Goal: Task Accomplishment & Management: Manage account settings

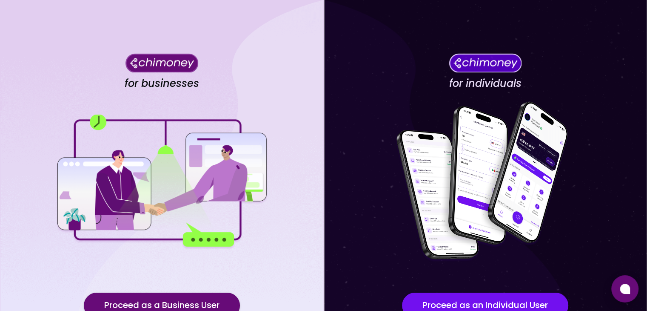
scroll to position [74, 0]
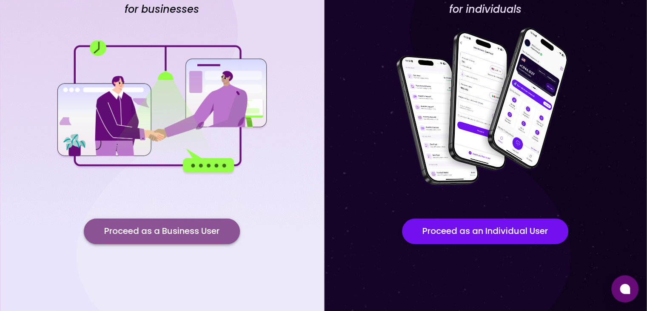
click at [175, 229] on button "Proceed as a Business User" at bounding box center [162, 231] width 156 height 26
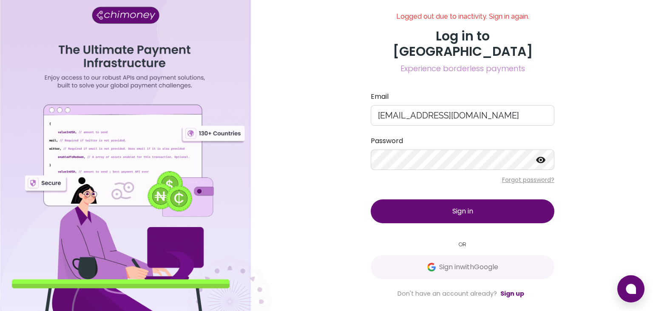
click at [164, 141] on div at bounding box center [136, 155] width 272 height 311
click at [390, 108] on input "ask@opportunik.com" at bounding box center [463, 115] width 184 height 20
type input "compliance@opportunik.com"
click at [362, 152] on div "Logged out due to inactivity. Sign in again. Log in to Chimoney Experience bord…" at bounding box center [463, 155] width 204 height 286
click at [424, 124] on form "Email compliance@opportunik.com Password Forgot password? Sign in" at bounding box center [463, 156] width 184 height 131
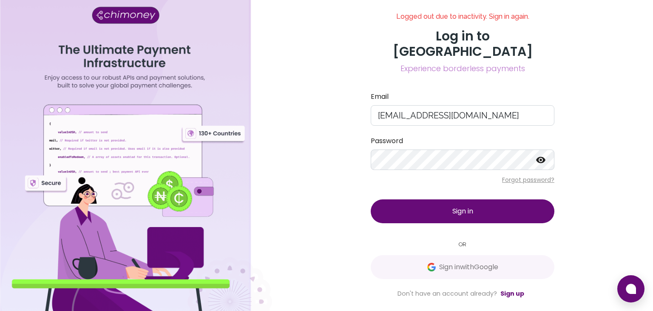
click at [458, 199] on button "Sign in" at bounding box center [463, 211] width 184 height 24
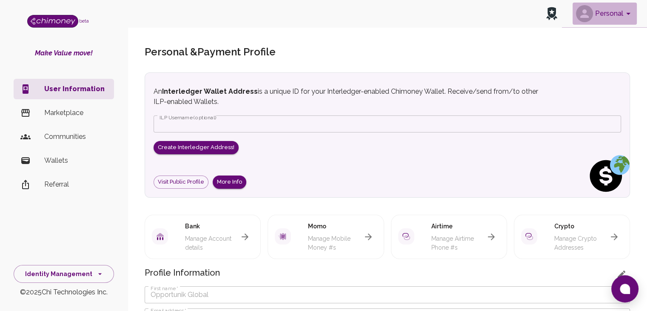
click at [614, 17] on button "Personal" at bounding box center [605, 14] width 64 height 22
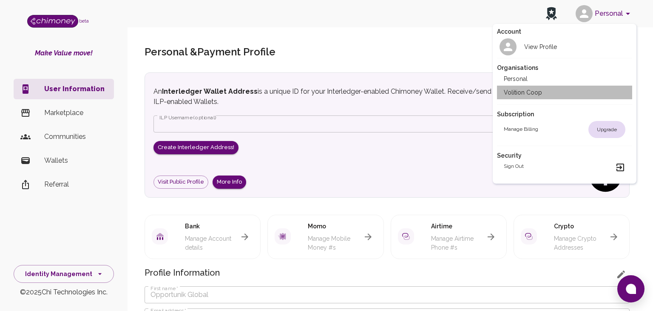
click at [520, 94] on li "Volition Coop" at bounding box center [565, 93] width 136 height 14
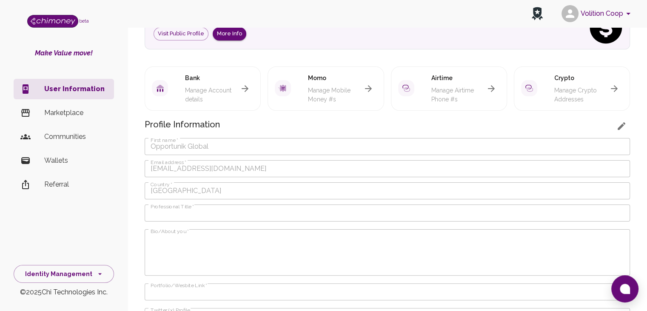
scroll to position [154, 0]
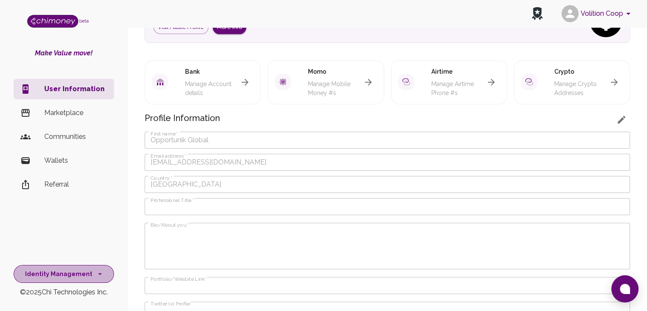
click at [102, 271] on button "Identity Management" at bounding box center [64, 274] width 100 height 18
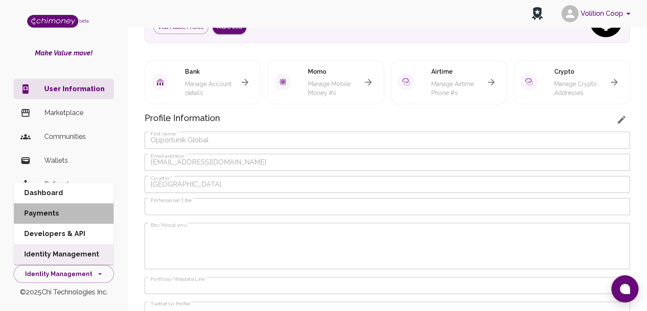
click at [58, 207] on li "Payments" at bounding box center [64, 213] width 100 height 20
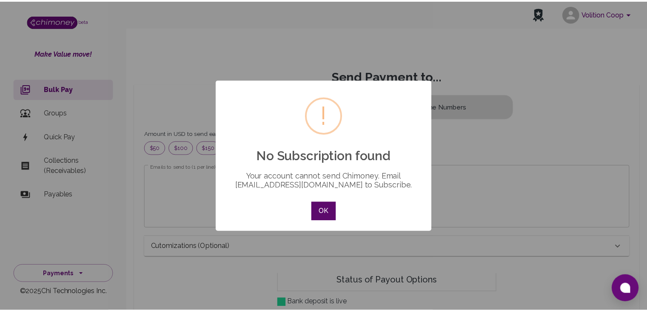
scroll to position [103, 469]
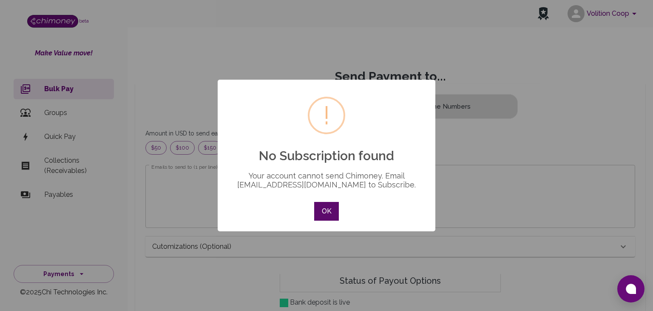
click at [325, 211] on button "OK" at bounding box center [326, 211] width 25 height 19
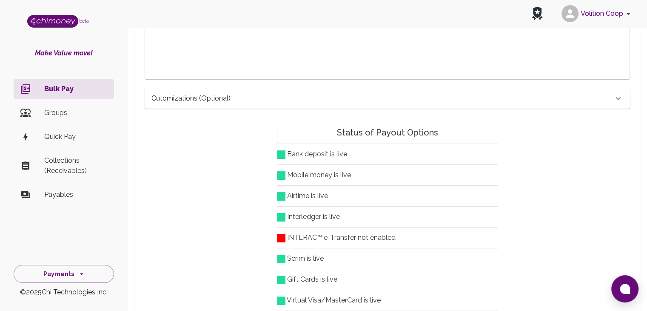
scroll to position [151, 0]
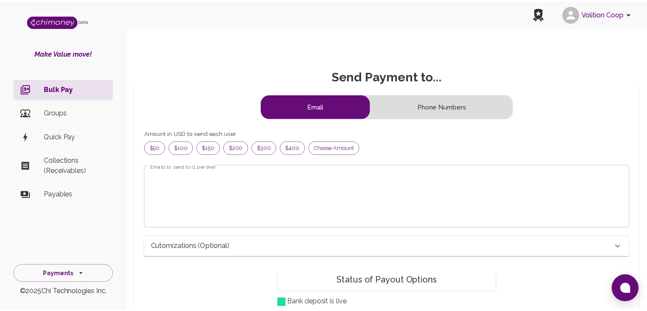
scroll to position [103, 465]
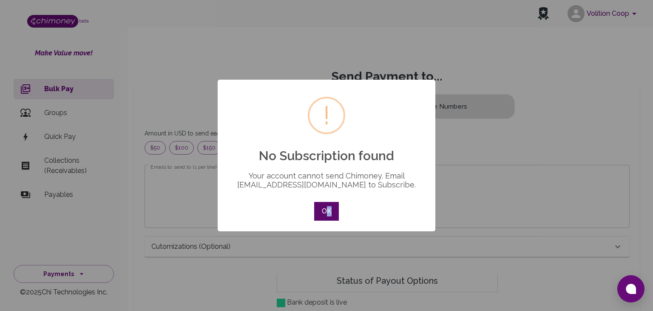
drag, startPoint x: 331, startPoint y: 222, endPoint x: 326, endPoint y: 212, distance: 10.5
click at [326, 212] on div "OK No Cancel" at bounding box center [326, 211] width 29 height 23
click at [326, 212] on button "OK" at bounding box center [326, 211] width 25 height 19
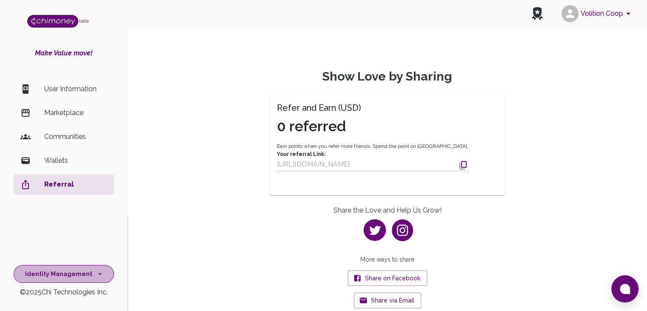
click at [97, 272] on icon "side nav" at bounding box center [100, 273] width 9 height 9
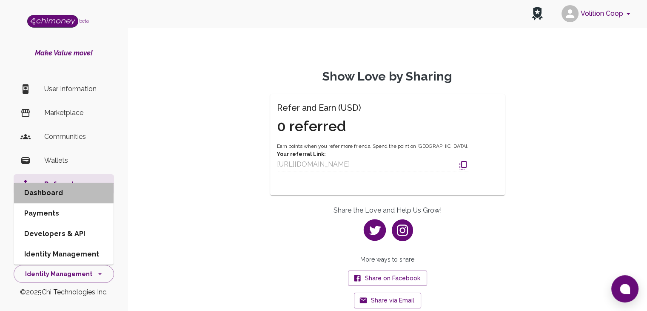
click at [60, 193] on li "Dashboard" at bounding box center [64, 192] width 100 height 20
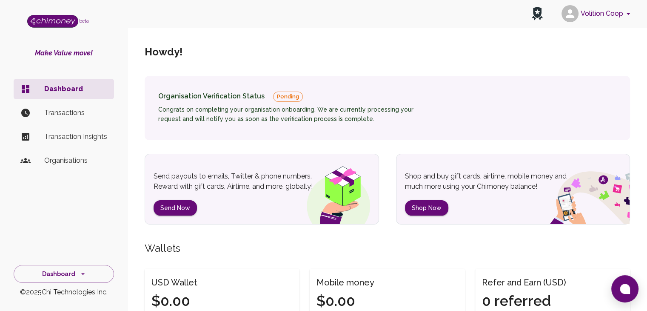
click at [77, 111] on p "Transactions" at bounding box center [75, 113] width 63 height 10
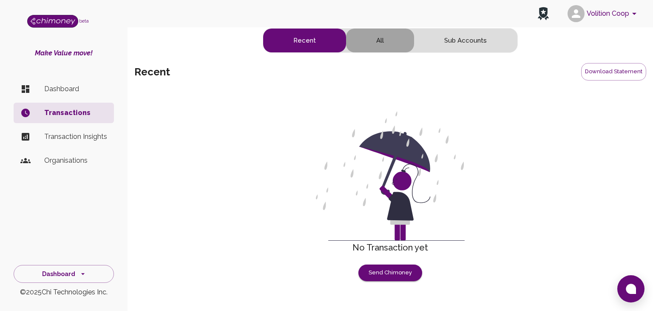
click at [365, 43] on button "All" at bounding box center [380, 41] width 68 height 24
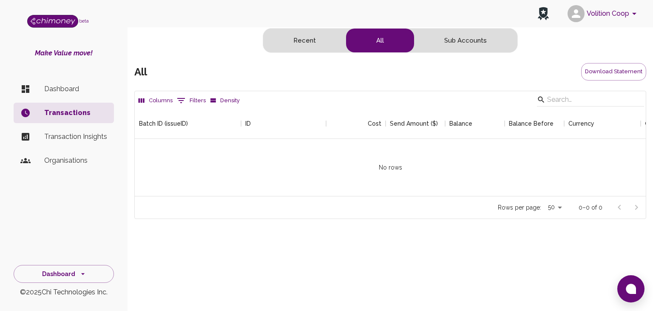
click at [95, 137] on p "Transaction Insights" at bounding box center [75, 136] width 63 height 10
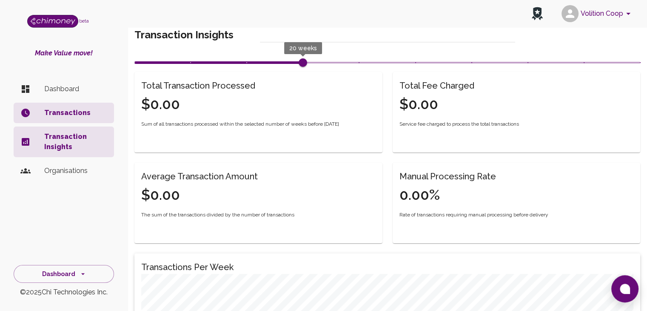
click at [63, 170] on p "Organisations" at bounding box center [75, 170] width 63 height 10
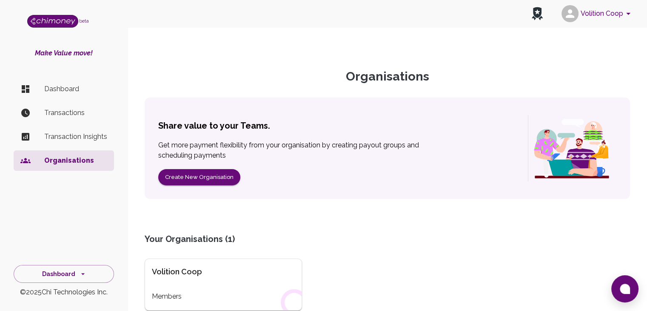
scroll to position [80, 0]
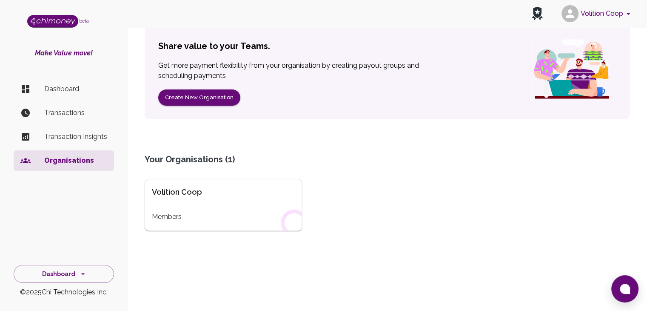
click at [225, 198] on div "Volition Coop Members" at bounding box center [223, 205] width 157 height 52
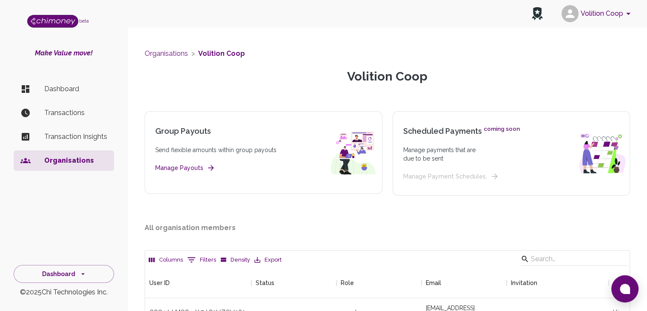
click at [71, 138] on p "Transaction Insights" at bounding box center [75, 136] width 63 height 10
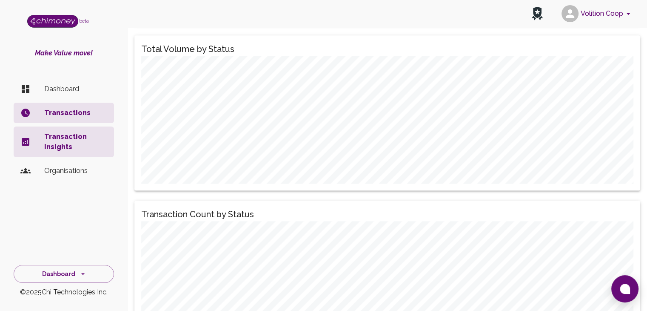
scroll to position [1094, 0]
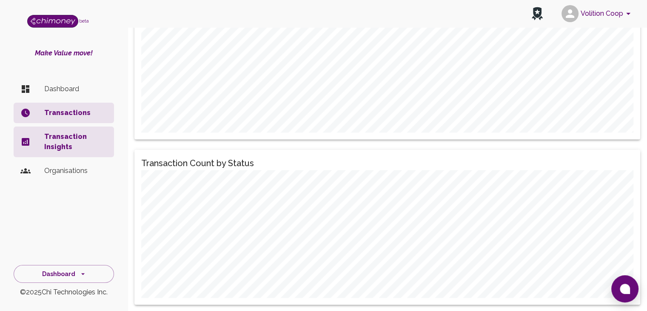
click at [49, 82] on li "Dashboard" at bounding box center [64, 89] width 100 height 20
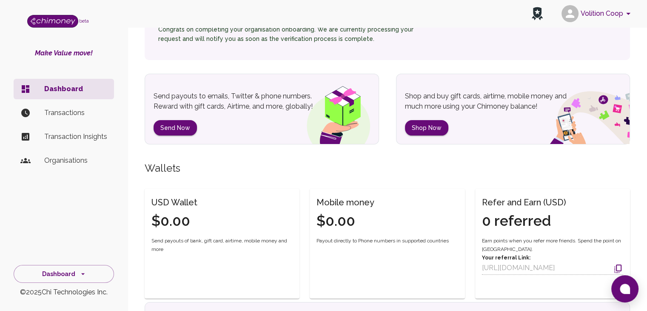
scroll to position [78, 0]
